Goal: Information Seeking & Learning: Check status

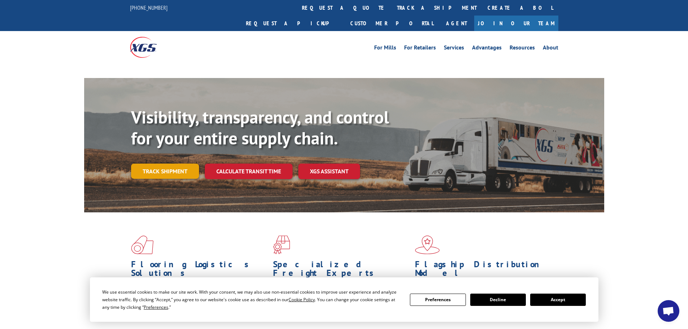
click at [167, 164] on link "Track shipment" at bounding box center [165, 171] width 68 height 15
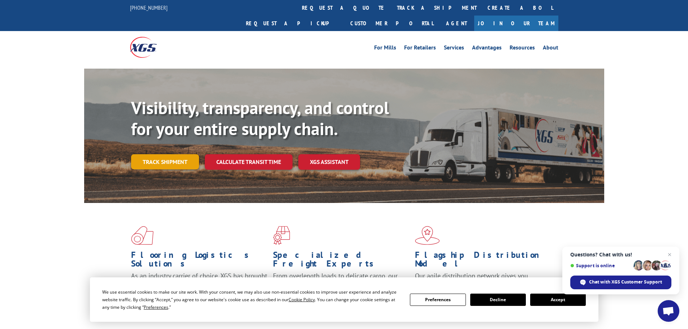
click at [154, 154] on link "Track shipment" at bounding box center [165, 161] width 68 height 15
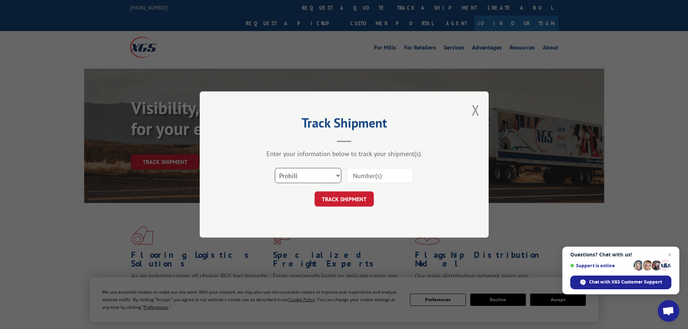
click at [286, 172] on select "Select category... Probill BOL PO" at bounding box center [308, 175] width 66 height 15
select select "bol"
click at [275, 168] on select "Select category... Probill BOL PO" at bounding box center [308, 175] width 66 height 15
click at [366, 178] on input at bounding box center [380, 175] width 66 height 15
paste input "6016761"
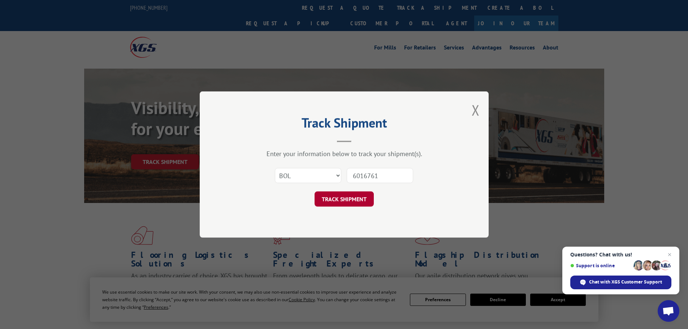
type input "6016761"
click at [349, 199] on button "TRACK SHIPMENT" at bounding box center [344, 198] width 59 height 15
